Goal: Task Accomplishment & Management: Use online tool/utility

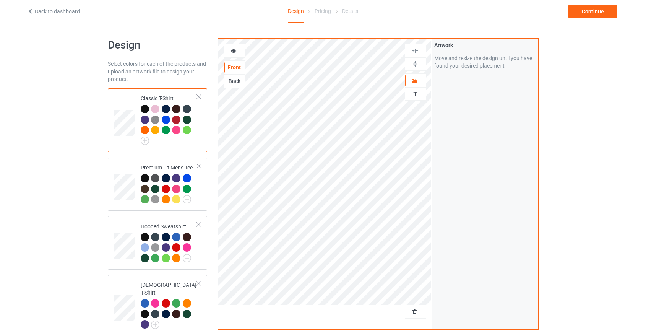
click at [241, 83] on div "Back" at bounding box center [234, 81] width 21 height 8
click at [234, 65] on div "Front" at bounding box center [234, 67] width 21 height 8
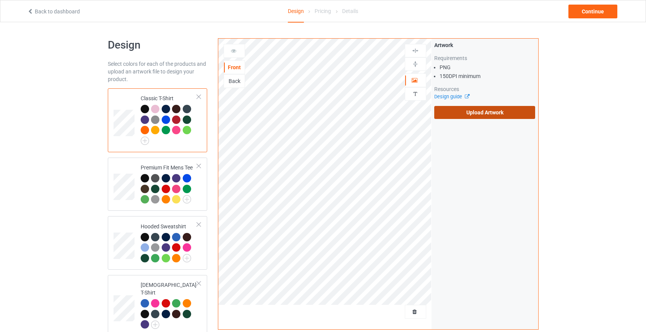
click at [493, 109] on label "Upload Artwork" at bounding box center [484, 112] width 101 height 13
click at [0, 0] on input "Upload Artwork" at bounding box center [0, 0] width 0 height 0
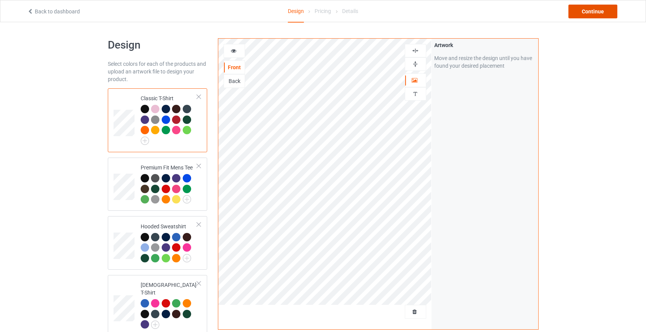
click at [600, 8] on div "Continue" at bounding box center [593, 12] width 49 height 14
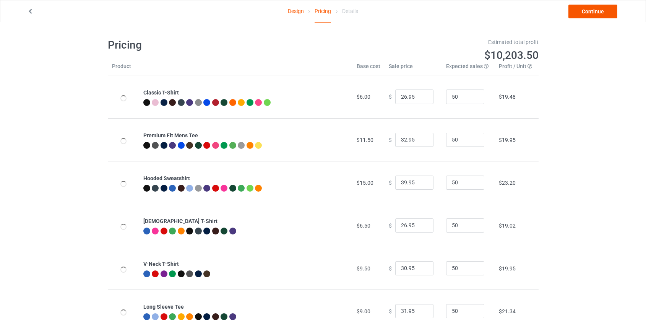
type input "46.95"
type input "39.95"
drag, startPoint x: 401, startPoint y: 182, endPoint x: 390, endPoint y: 184, distance: 10.9
click at [395, 184] on input "46.95" at bounding box center [414, 182] width 38 height 15
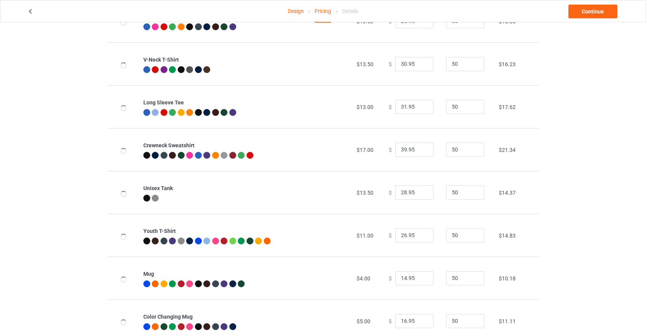
scroll to position [208, 0]
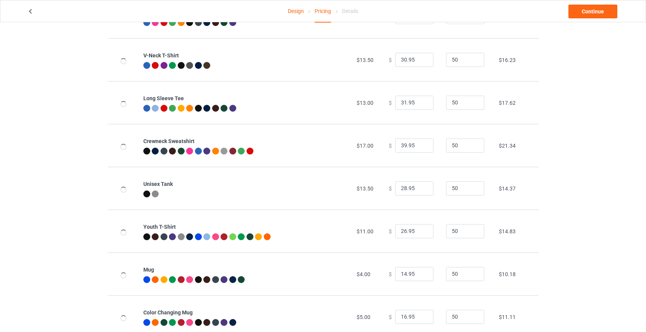
type input "39.95"
click at [399, 144] on input "39.95" at bounding box center [414, 145] width 38 height 15
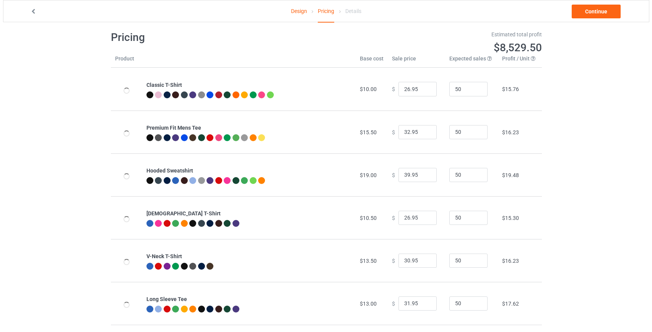
scroll to position [0, 0]
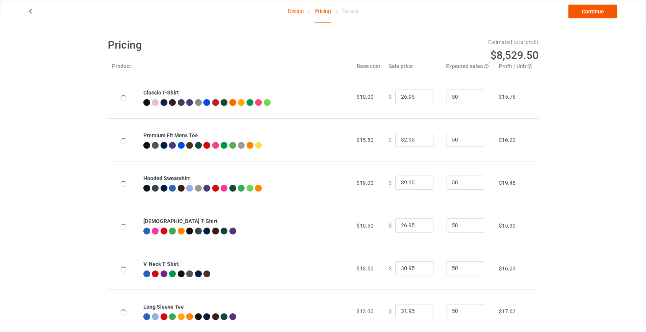
type input "37.95"
click at [607, 6] on link "Continue" at bounding box center [593, 12] width 49 height 14
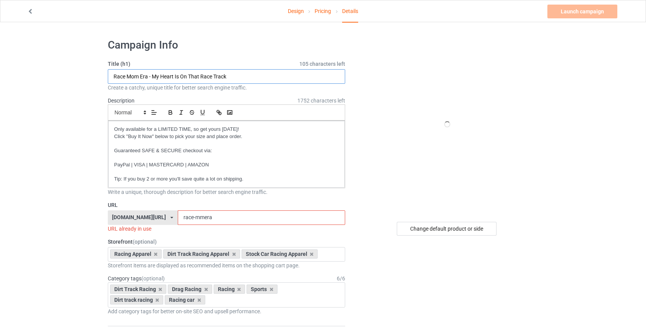
click at [133, 77] on input "Race Mom Era - My Heart Is On That Race Track" at bounding box center [227, 76] width 238 height 15
type input "Race Husband Era - My Heart Is On That Race Track"
drag, startPoint x: 190, startPoint y: 217, endPoint x: 179, endPoint y: 219, distance: 11.2
click at [179, 219] on input "race-mmera" at bounding box center [261, 217] width 167 height 15
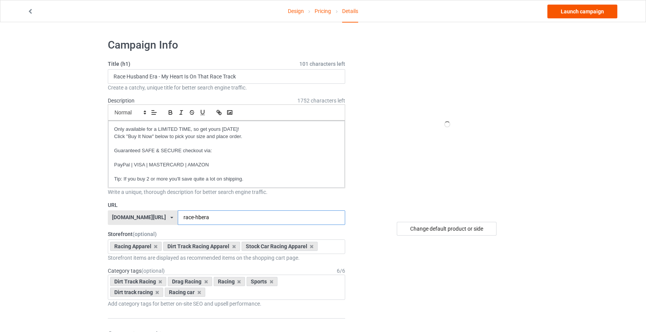
type input "race-hbera"
click at [583, 11] on link "Launch campaign" at bounding box center [582, 12] width 70 height 14
